Goal: Information Seeking & Learning: Learn about a topic

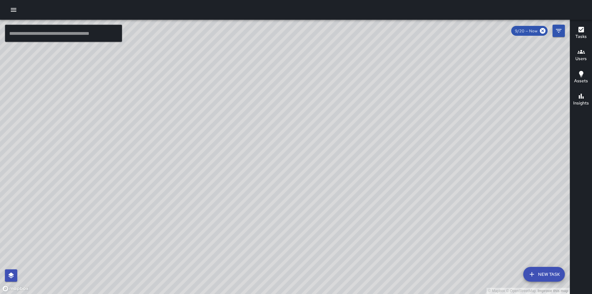
drag, startPoint x: 431, startPoint y: 121, endPoint x: 283, endPoint y: 198, distance: 166.6
click at [283, 198] on div "© Mapbox © OpenStreetMap Improve this map" at bounding box center [285, 157] width 570 height 274
drag, startPoint x: 390, startPoint y: 141, endPoint x: 340, endPoint y: 146, distance: 50.7
click at [340, 146] on div "© Mapbox © OpenStreetMap Improve this map" at bounding box center [285, 157] width 570 height 274
drag, startPoint x: 340, startPoint y: 146, endPoint x: 344, endPoint y: 164, distance: 18.5
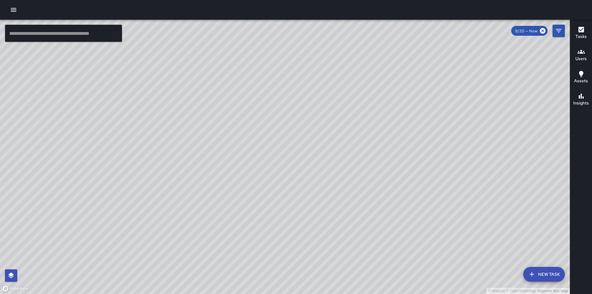
click at [344, 164] on div "© Mapbox © OpenStreetMap Improve this map" at bounding box center [285, 157] width 570 height 274
click at [559, 31] on icon "Filters" at bounding box center [559, 31] width 6 height 4
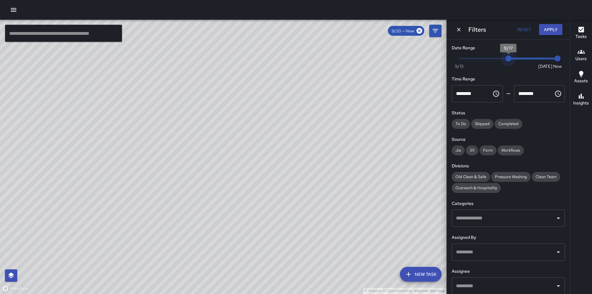
type input "*"
drag, startPoint x: 540, startPoint y: 63, endPoint x: 433, endPoint y: 69, distance: 107.8
click at [433, 69] on div "© Mapbox © OpenStreetMap Improve this map ​ New Task 9/20 — Now Map Layers Task…" at bounding box center [296, 157] width 592 height 274
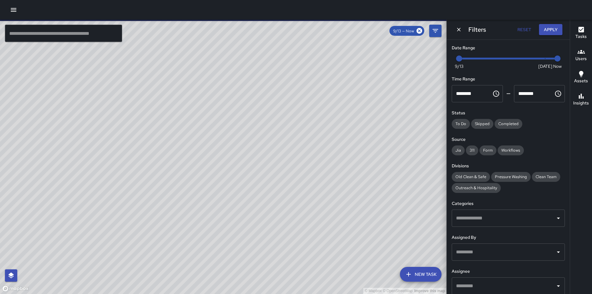
click at [72, 30] on input "text" at bounding box center [63, 33] width 117 height 17
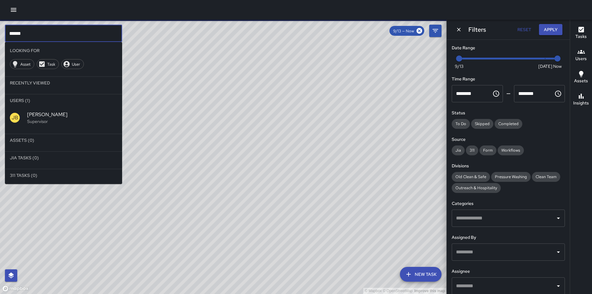
type input "******"
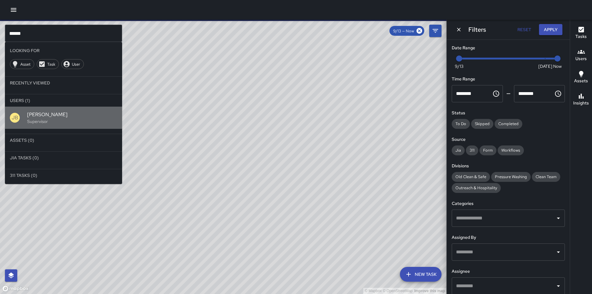
click at [63, 125] on div "[PERSON_NAME] Supervisor" at bounding box center [63, 118] width 117 height 22
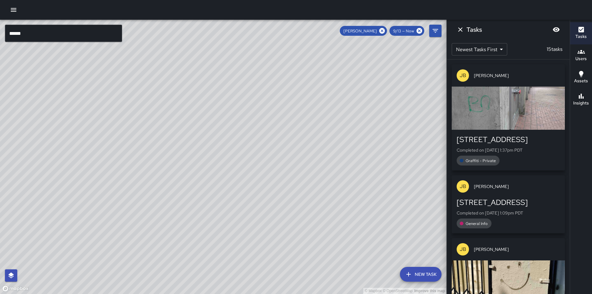
drag, startPoint x: 151, startPoint y: 252, endPoint x: 151, endPoint y: 229, distance: 23.1
click at [151, 229] on div "© Mapbox © OpenStreetMap Improve this map" at bounding box center [223, 157] width 446 height 274
drag, startPoint x: 355, startPoint y: 186, endPoint x: 0, endPoint y: 124, distance: 360.1
click at [0, 124] on div "© Mapbox © OpenStreetMap Improve this map" at bounding box center [223, 157] width 446 height 274
drag, startPoint x: 56, startPoint y: 156, endPoint x: 417, endPoint y: 18, distance: 386.4
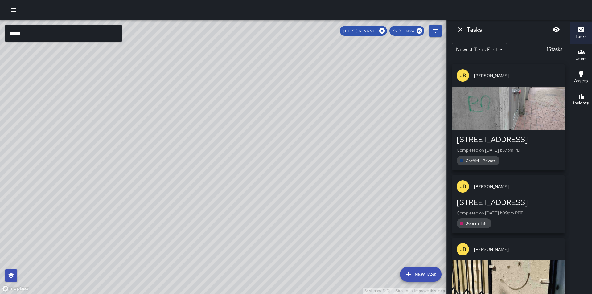
click at [417, 18] on div "© Mapbox © OpenStreetMap Improve this map ****** ​ New Task [PERSON_NAME] 9/13 …" at bounding box center [296, 147] width 592 height 294
drag, startPoint x: 293, startPoint y: 114, endPoint x: 246, endPoint y: 190, distance: 89.4
click at [246, 190] on div "© Mapbox © OpenStreetMap Improve this map" at bounding box center [223, 157] width 446 height 274
drag, startPoint x: 223, startPoint y: 250, endPoint x: 227, endPoint y: 151, distance: 99.3
click at [227, 151] on div "© Mapbox © OpenStreetMap Improve this map" at bounding box center [223, 157] width 446 height 274
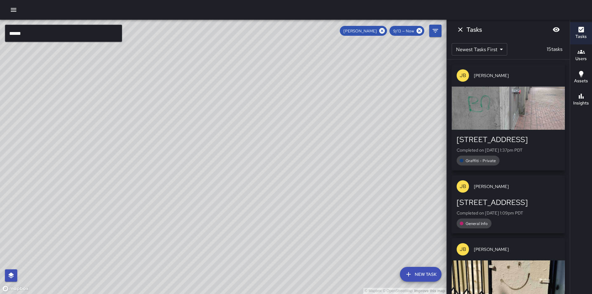
drag, startPoint x: 337, startPoint y: 143, endPoint x: 295, endPoint y: 269, distance: 133.5
click at [295, 269] on div "© Mapbox © OpenStreetMap Improve this map" at bounding box center [223, 157] width 446 height 274
drag, startPoint x: 279, startPoint y: 160, endPoint x: 147, endPoint y: 275, distance: 175.4
click at [147, 275] on div "© Mapbox © OpenStreetMap Improve this map" at bounding box center [223, 157] width 446 height 274
drag, startPoint x: 383, startPoint y: 94, endPoint x: 183, endPoint y: 152, distance: 207.5
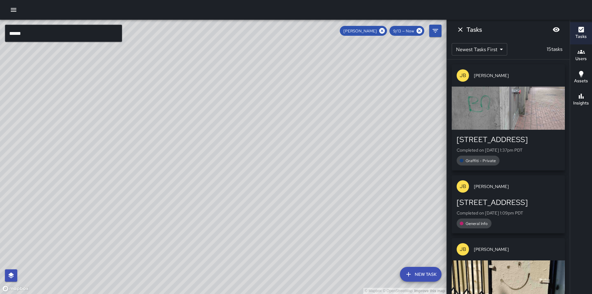
click at [183, 152] on div "© Mapbox © OpenStreetMap Improve this map" at bounding box center [223, 157] width 446 height 274
click at [431, 31] on button "Filters" at bounding box center [435, 31] width 12 height 12
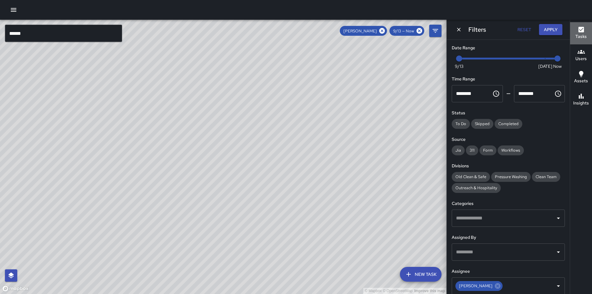
click at [575, 32] on button "Tasks" at bounding box center [581, 33] width 22 height 22
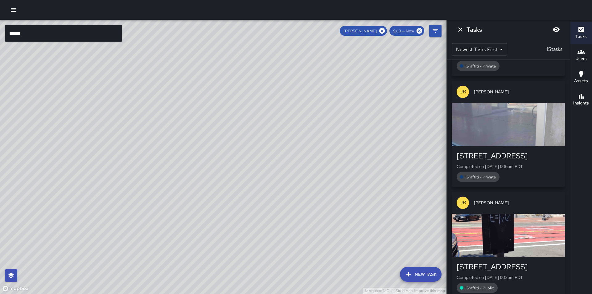
scroll to position [1397, 0]
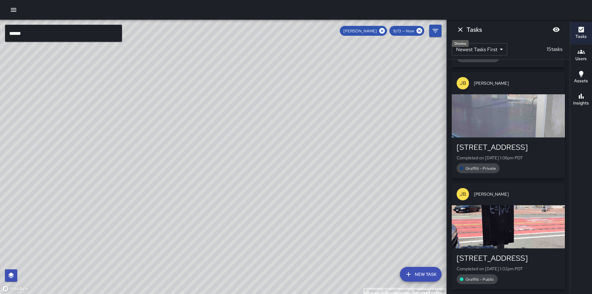
click at [464, 27] on button "Dismiss" at bounding box center [460, 29] width 12 height 12
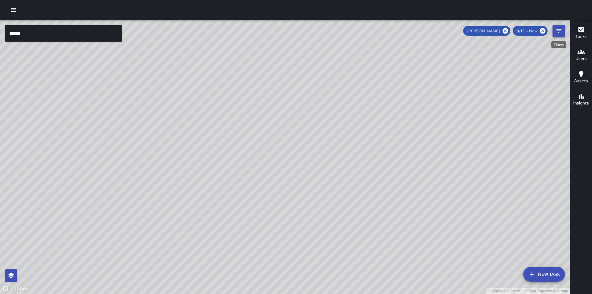
click at [553, 33] on button "Filters" at bounding box center [558, 31] width 12 height 12
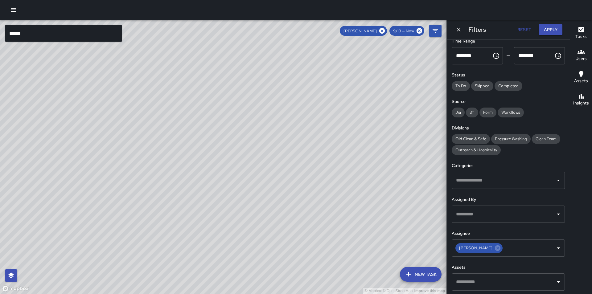
scroll to position [39, 0]
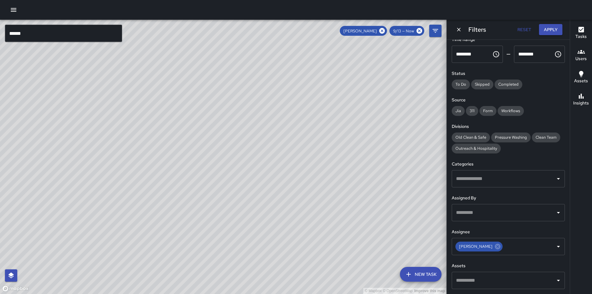
click at [474, 204] on div "​" at bounding box center [508, 212] width 113 height 17
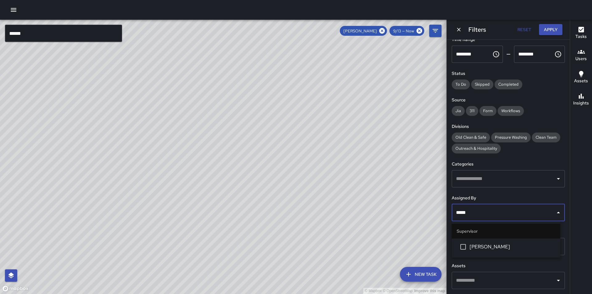
type input "******"
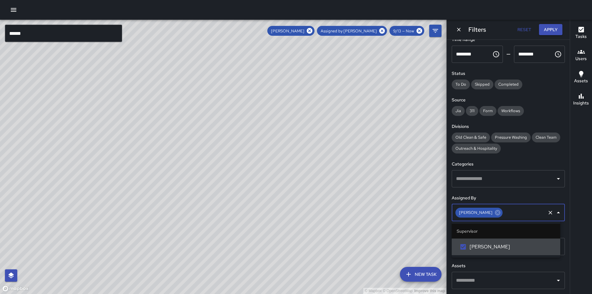
scroll to position [0, 0]
click at [543, 201] on h6 "Assigned By" at bounding box center [508, 198] width 113 height 7
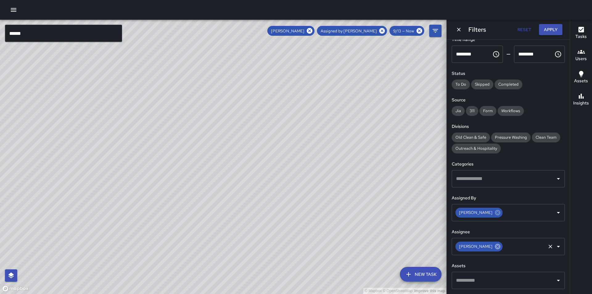
click at [495, 246] on icon at bounding box center [498, 247] width 6 height 6
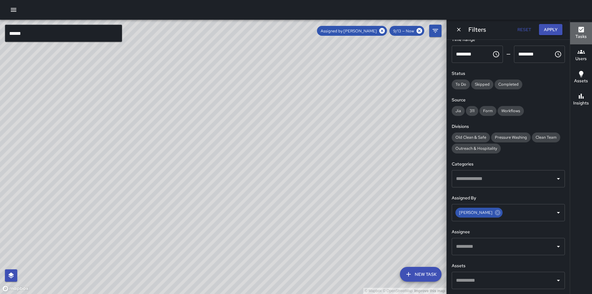
click at [576, 27] on div "Tasks" at bounding box center [580, 33] width 11 height 14
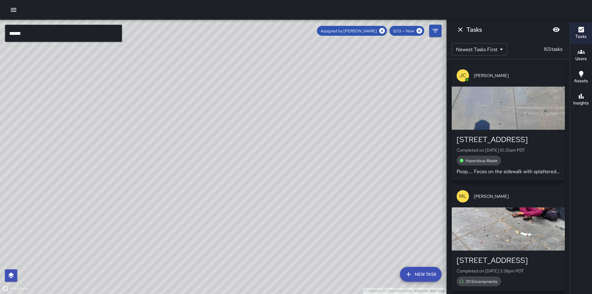
click at [575, 28] on button "Tasks" at bounding box center [581, 33] width 22 height 22
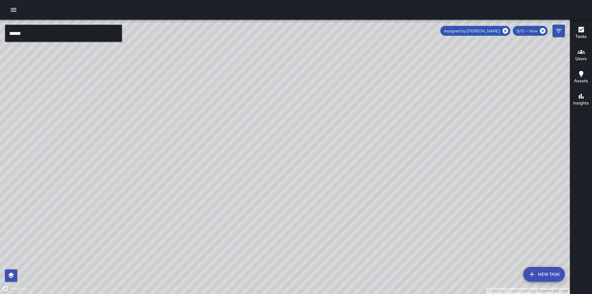
drag, startPoint x: 499, startPoint y: 217, endPoint x: 358, endPoint y: 207, distance: 141.2
click at [358, 207] on div "© Mapbox © OpenStreetMap Improve this map" at bounding box center [285, 157] width 570 height 274
click at [504, 30] on icon at bounding box center [505, 31] width 6 height 6
click at [563, 32] on button "Filters" at bounding box center [558, 31] width 12 height 12
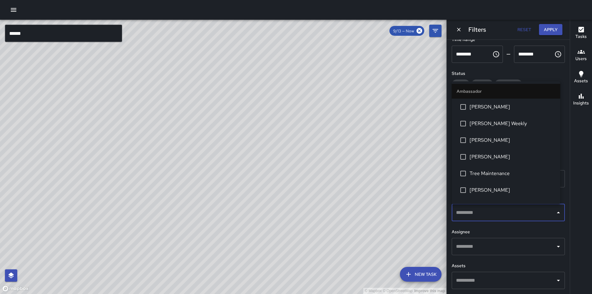
click at [512, 211] on input "text" at bounding box center [503, 213] width 98 height 12
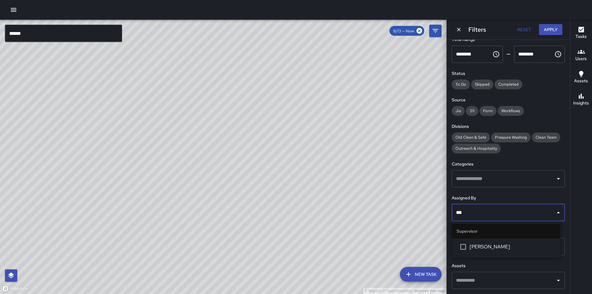
type input "****"
click at [497, 251] on li "[PERSON_NAME]" at bounding box center [506, 247] width 109 height 17
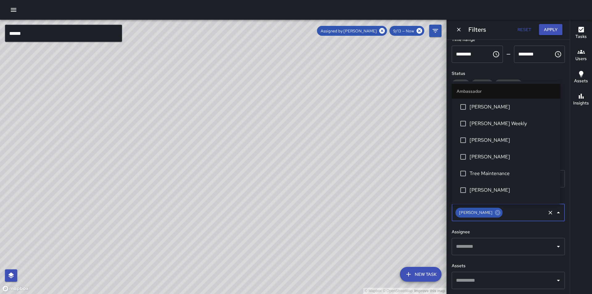
scroll to position [276, 0]
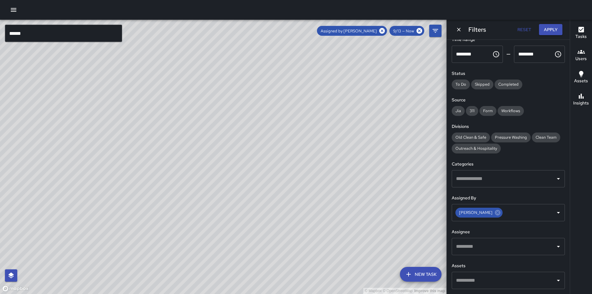
drag, startPoint x: 385, startPoint y: 231, endPoint x: 412, endPoint y: 193, distance: 46.8
click at [412, 193] on div "© Mapbox © OpenStreetMap Improve this map" at bounding box center [223, 157] width 446 height 274
click at [583, 25] on button "Tasks" at bounding box center [581, 33] width 22 height 22
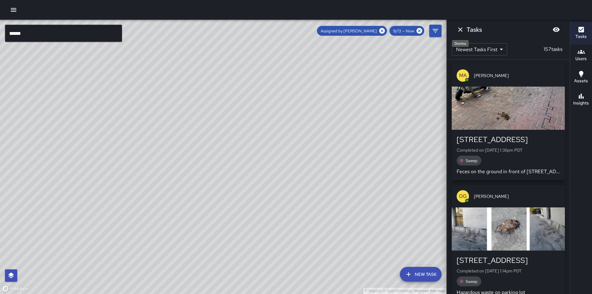
click at [464, 33] on icon "Dismiss" at bounding box center [460, 29] width 7 height 7
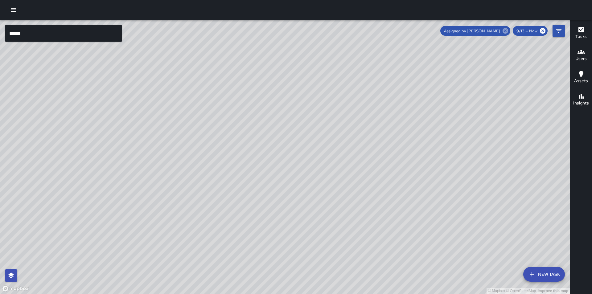
click at [508, 29] on icon at bounding box center [505, 31] width 6 height 6
click at [560, 30] on icon "Filters" at bounding box center [558, 30] width 7 height 7
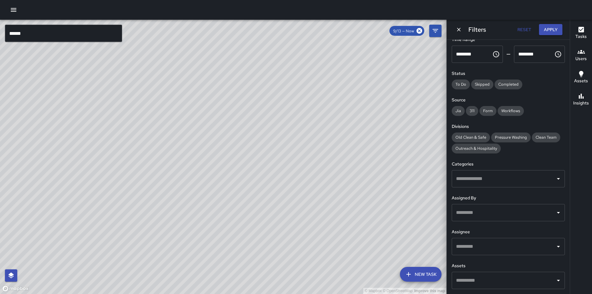
drag, startPoint x: 504, startPoint y: 203, endPoint x: 506, endPoint y: 207, distance: 4.6
click at [506, 203] on div "Assigned By ​" at bounding box center [508, 208] width 113 height 27
click at [506, 208] on input "text" at bounding box center [503, 213] width 98 height 12
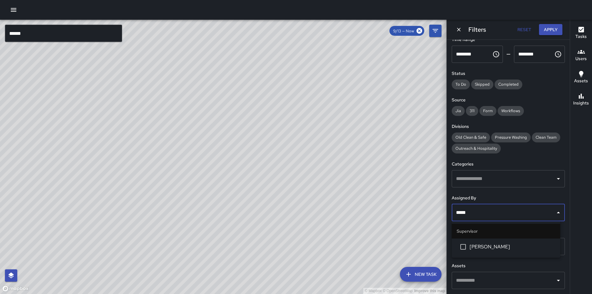
type input "******"
click at [494, 253] on li "[PERSON_NAME]" at bounding box center [506, 247] width 109 height 17
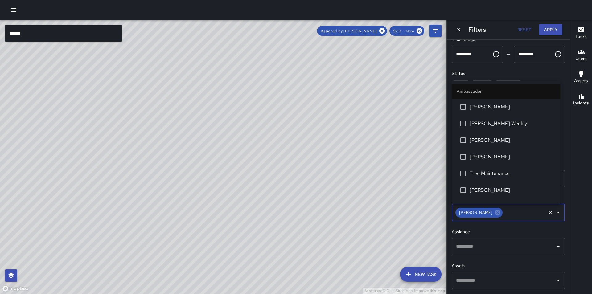
scroll to position [126, 0]
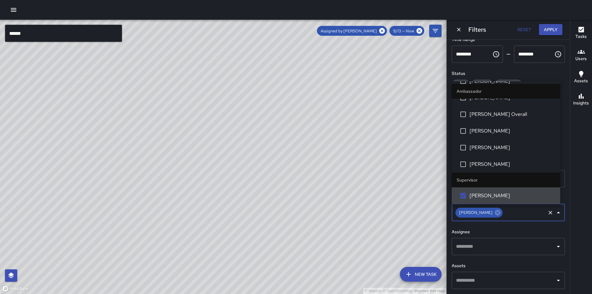
click at [584, 23] on button "Tasks" at bounding box center [581, 33] width 22 height 22
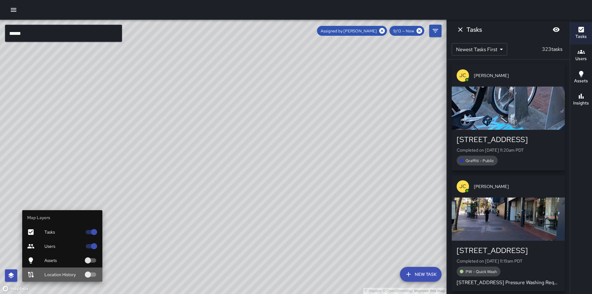
click at [39, 272] on div at bounding box center [35, 274] width 17 height 7
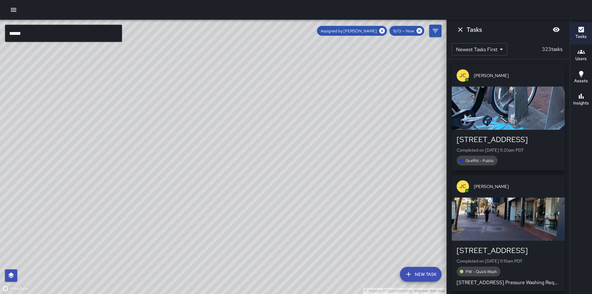
drag, startPoint x: 176, startPoint y: 265, endPoint x: 197, endPoint y: 201, distance: 67.6
click at [197, 201] on div "© Mapbox © OpenStreetMap Improve this map" at bounding box center [223, 157] width 446 height 274
drag, startPoint x: 273, startPoint y: 139, endPoint x: 274, endPoint y: 285, distance: 145.8
click at [274, 285] on div "© Mapbox © OpenStreetMap Improve this map" at bounding box center [223, 157] width 446 height 274
drag, startPoint x: 415, startPoint y: 241, endPoint x: 282, endPoint y: 224, distance: 134.0
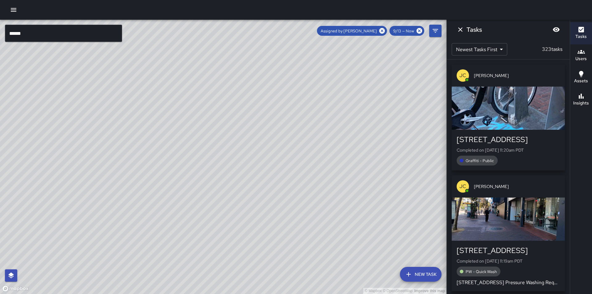
click at [282, 224] on div "© Mapbox © OpenStreetMap Improve this map" at bounding box center [223, 157] width 446 height 274
drag, startPoint x: 362, startPoint y: 254, endPoint x: 328, endPoint y: 169, distance: 90.9
click at [328, 170] on div "© Mapbox © OpenStreetMap Improve this map" at bounding box center [223, 157] width 446 height 274
click at [328, 167] on div "© Mapbox © OpenStreetMap Improve this map" at bounding box center [223, 157] width 446 height 274
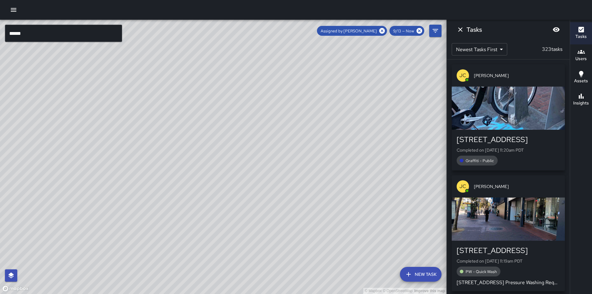
drag, startPoint x: 262, startPoint y: 173, endPoint x: 332, endPoint y: 219, distance: 83.4
click at [332, 219] on div "© Mapbox © OpenStreetMap Improve this map" at bounding box center [223, 157] width 446 height 274
drag, startPoint x: 304, startPoint y: 231, endPoint x: 295, endPoint y: 169, distance: 62.9
click at [295, 169] on div "© Mapbox © OpenStreetMap Improve this map" at bounding box center [223, 157] width 446 height 274
click at [461, 9] on div at bounding box center [296, 10] width 592 height 20
